Goal: Task Accomplishment & Management: Use online tool/utility

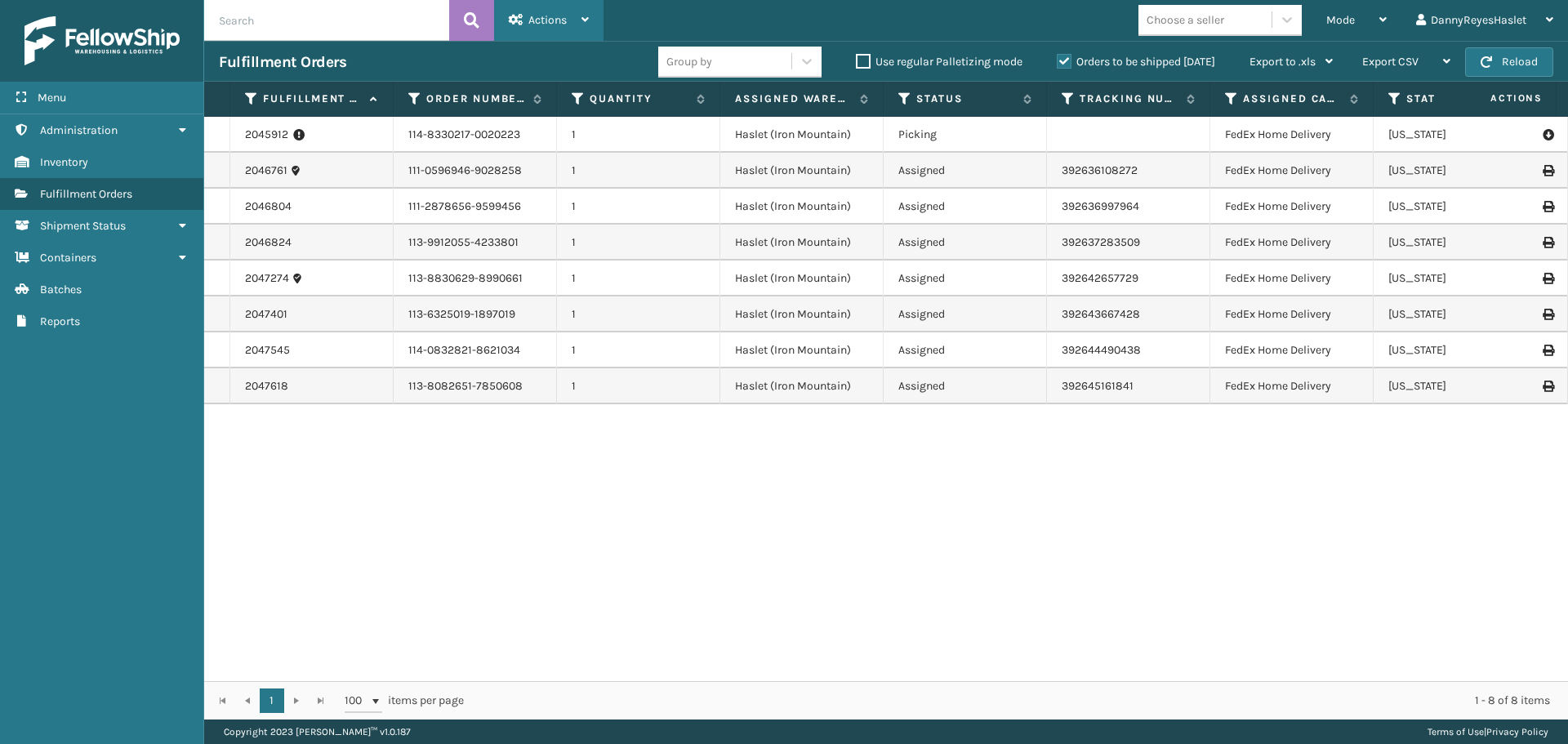
click at [588, 13] on icon at bounding box center [585, 19] width 8 height 12
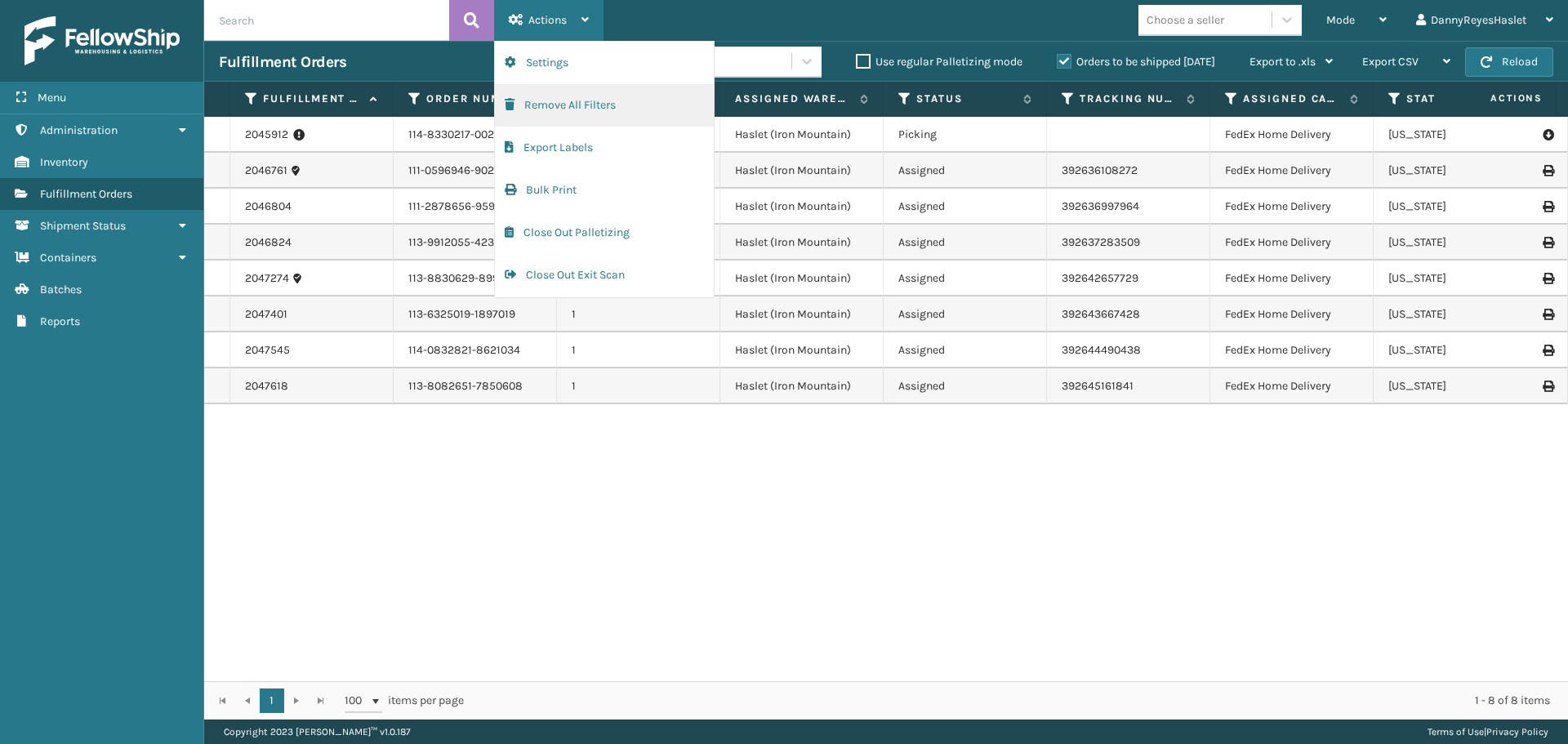
click at [594, 113] on button "Remove All Filters" at bounding box center [605, 106] width 219 height 42
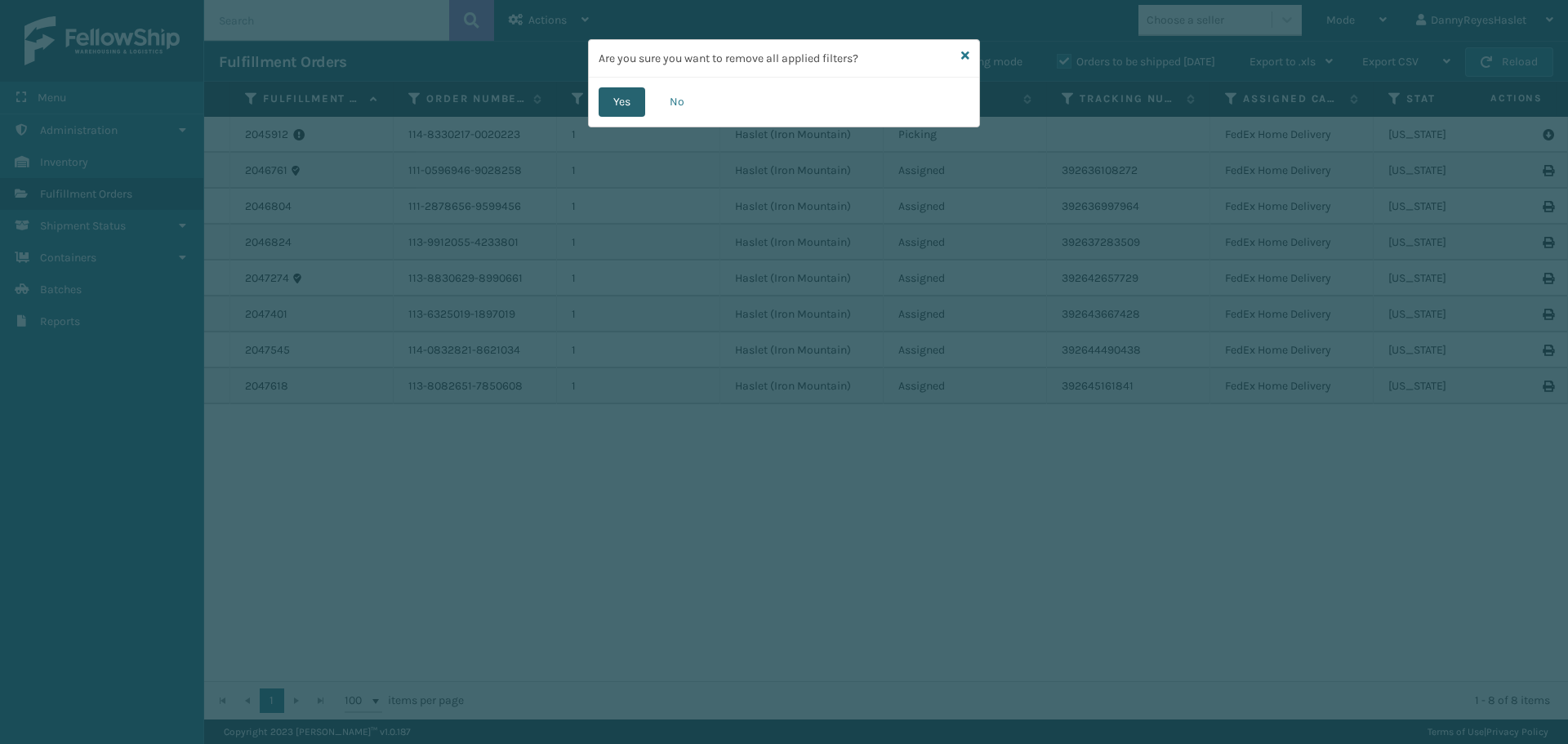
click at [631, 102] on button "Yes" at bounding box center [622, 102] width 47 height 30
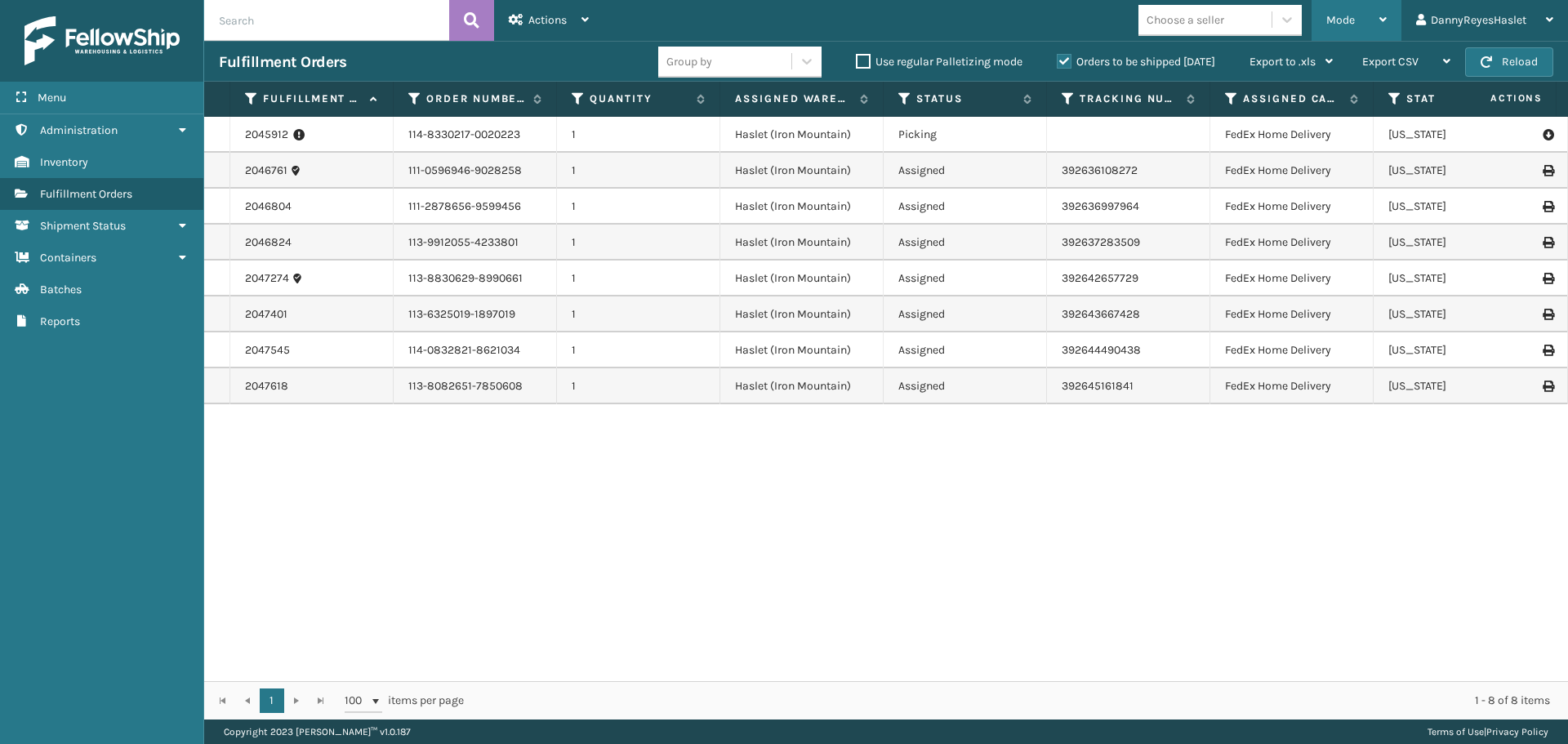
click at [1380, 24] on icon at bounding box center [1383, 19] width 8 height 12
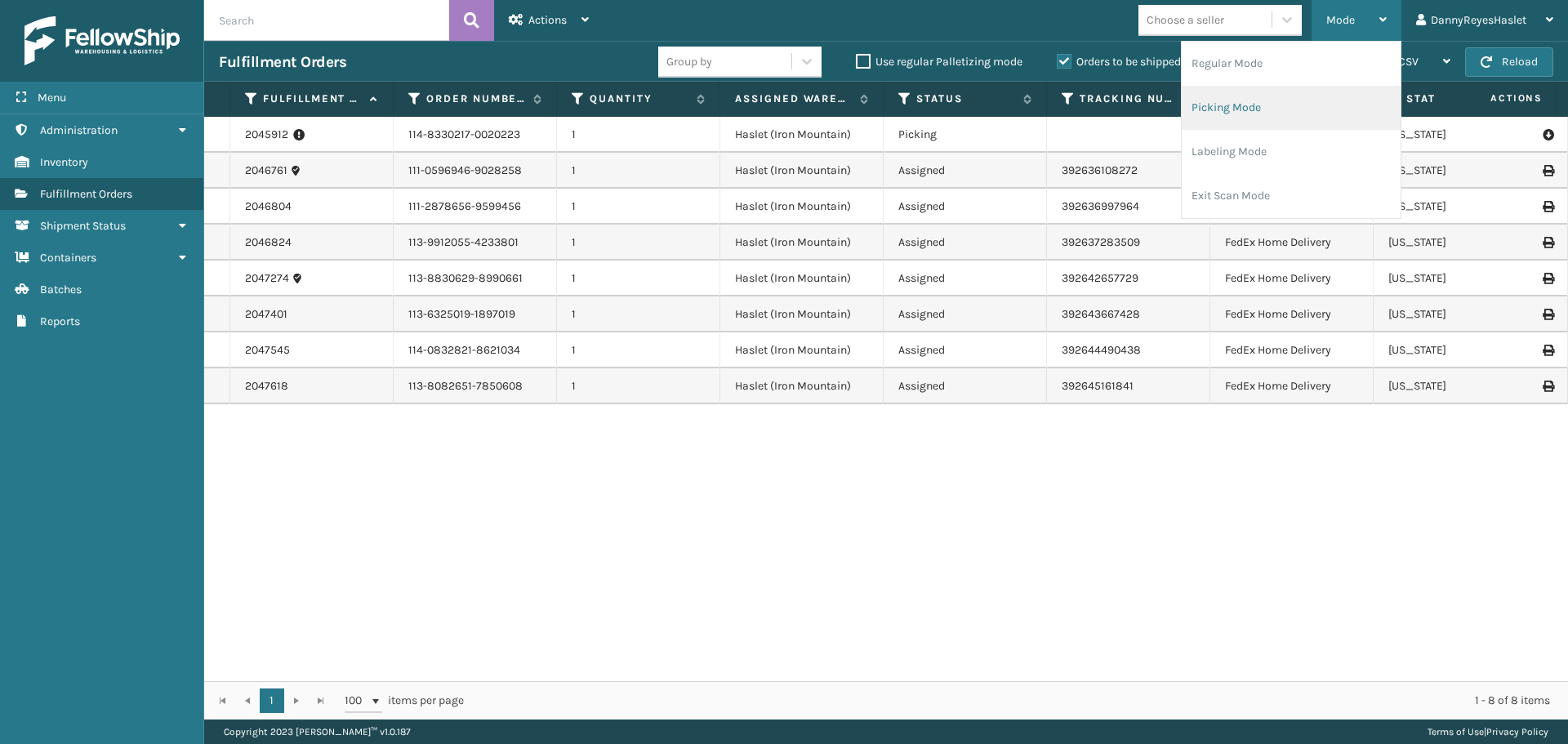
click at [1262, 118] on li "Picking Mode" at bounding box center [1291, 108] width 219 height 44
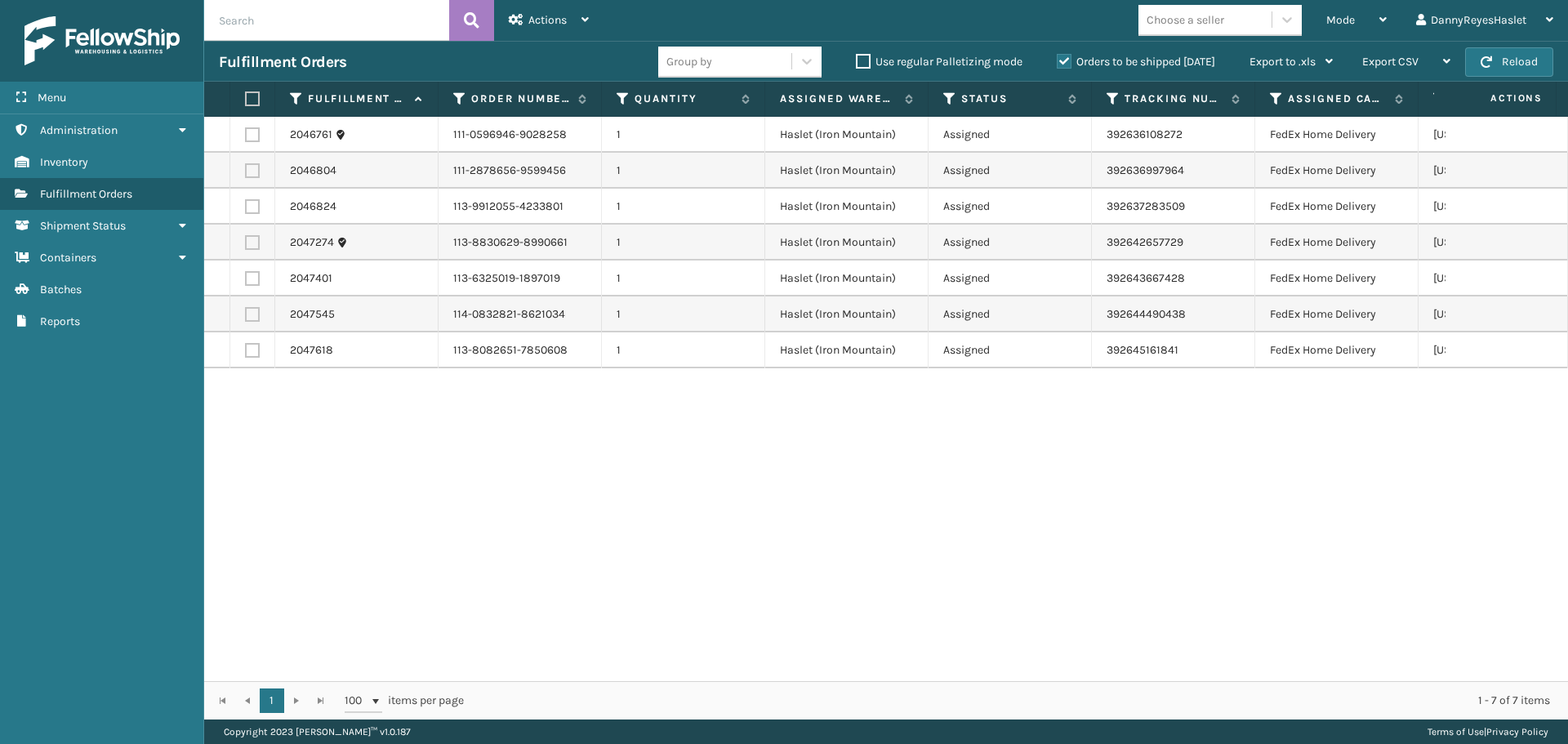
click at [251, 98] on label at bounding box center [249, 98] width 10 height 14
click at [246, 98] on input "checkbox" at bounding box center [245, 99] width 1 height 11
checkbox input "true"
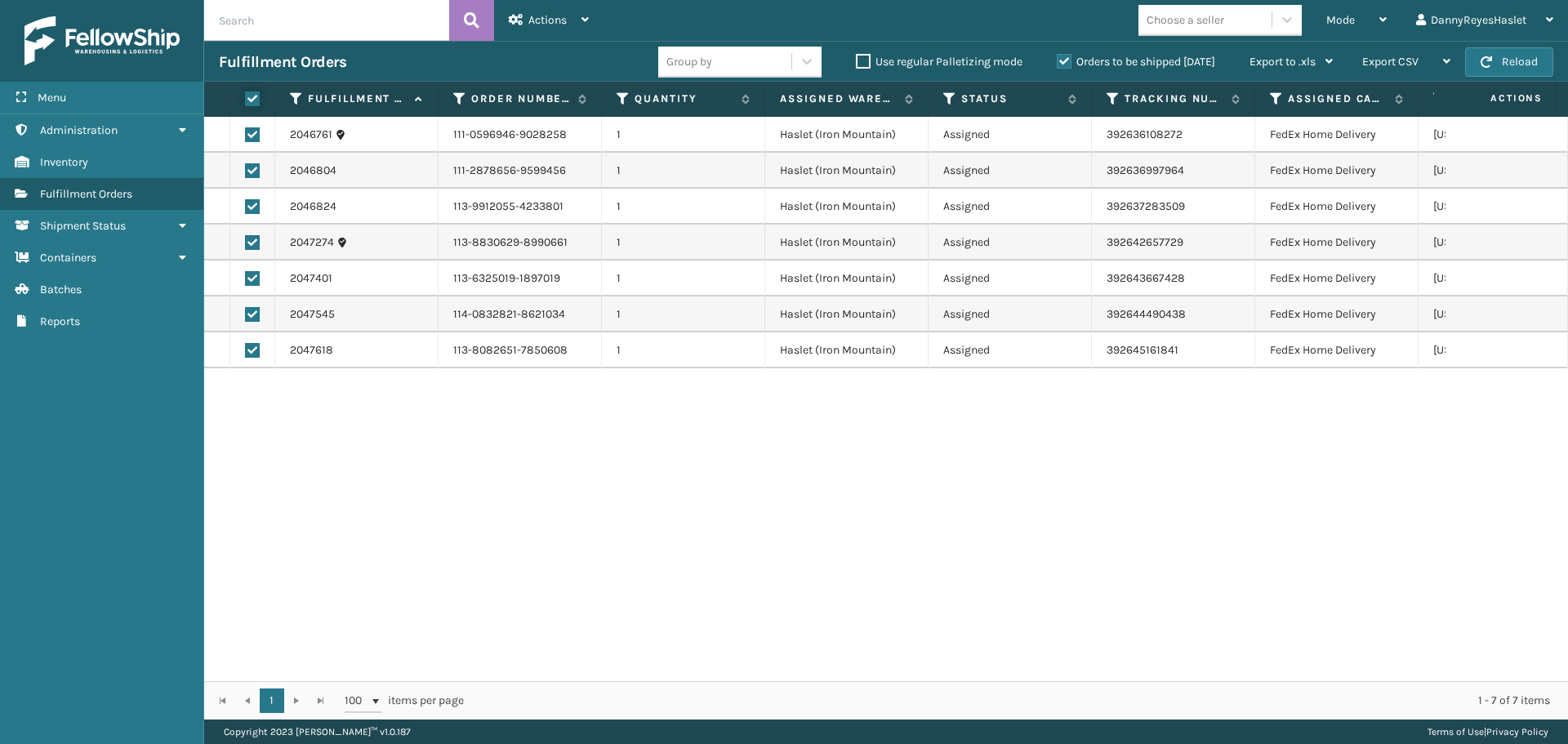
checkbox input "true"
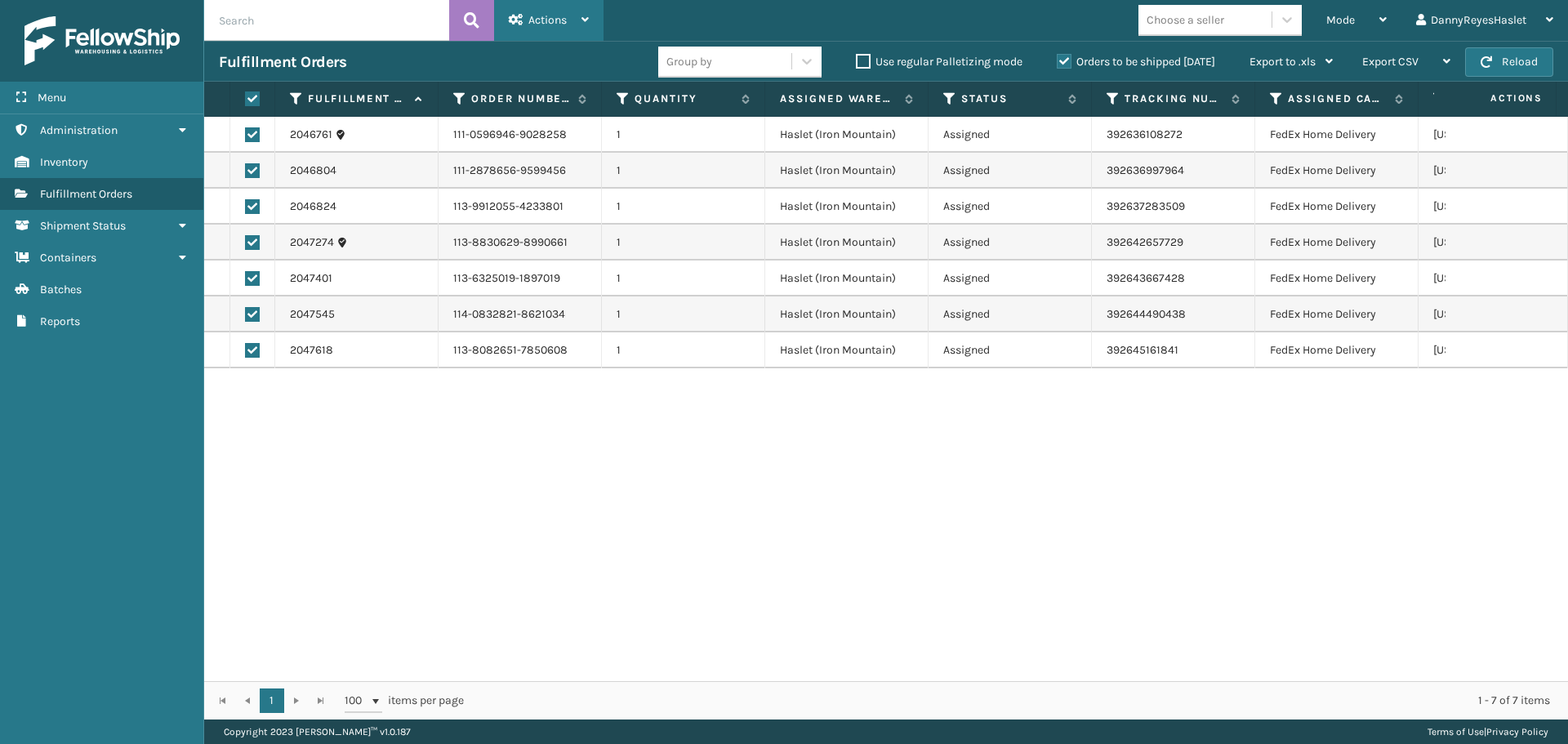
click at [558, 25] on span "Actions" at bounding box center [548, 20] width 38 height 13
click at [665, 14] on div "Mode Regular Mode Picking Mode Labeling Mode Exit Scan Mode Choose a seller Dan…" at bounding box center [1085, 20] width 964 height 41
